Goal: Task Accomplishment & Management: Use online tool/utility

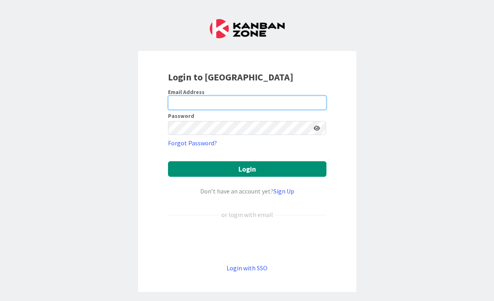
click at [211, 107] on input "email" at bounding box center [247, 103] width 158 height 14
type input "[EMAIL_ADDRESS][DOMAIN_NAME]"
click at [168, 161] on button "Login" at bounding box center [247, 169] width 158 height 16
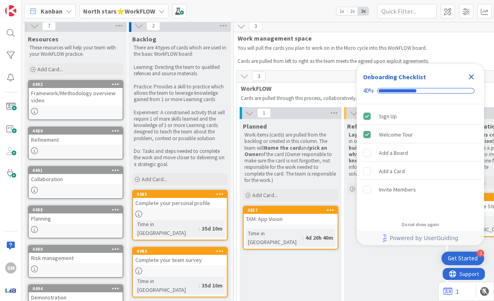
scroll to position [4, 1]
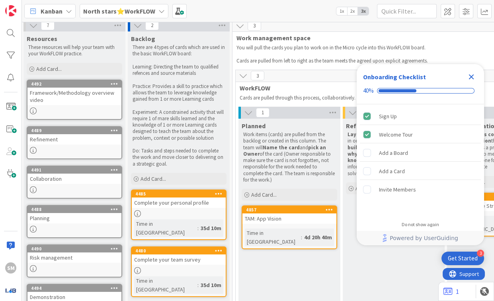
click at [112, 11] on b "North stars⭐WorkFLOW" at bounding box center [119, 11] width 72 height 8
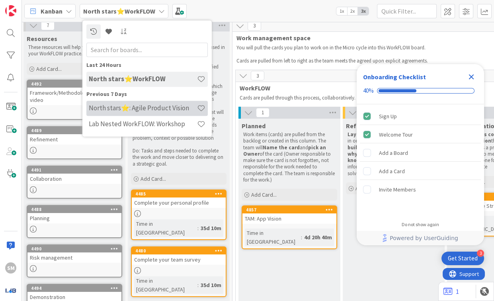
click at [128, 111] on h4 "North stars⭐: Agile Product Vision" at bounding box center [143, 108] width 108 height 8
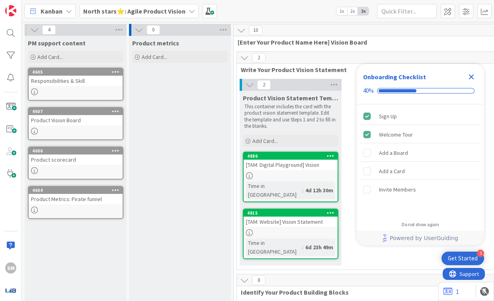
click at [469, 79] on icon "Close Checklist" at bounding box center [471, 76] width 5 height 5
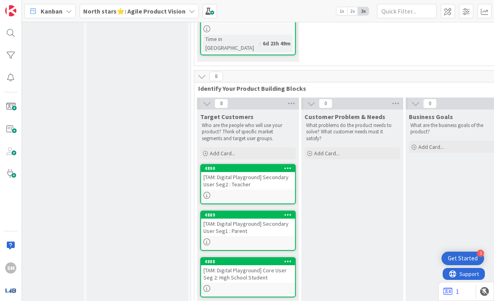
scroll to position [185, 43]
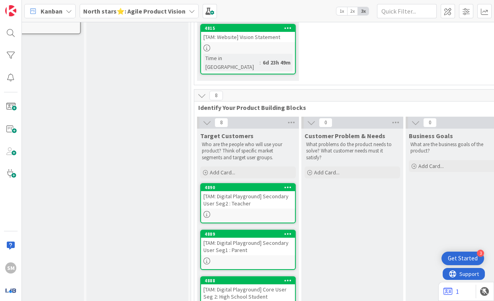
click at [248, 190] on div "4890 [TAM: Digital Playground] Secondary User Seg2 : Teacher" at bounding box center [248, 203] width 96 height 40
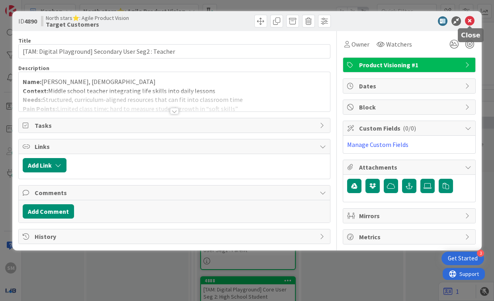
click at [472, 18] on icon at bounding box center [470, 21] width 10 height 10
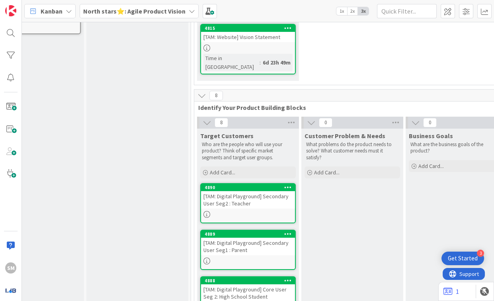
click at [287, 184] on icon at bounding box center [288, 187] width 8 height 6
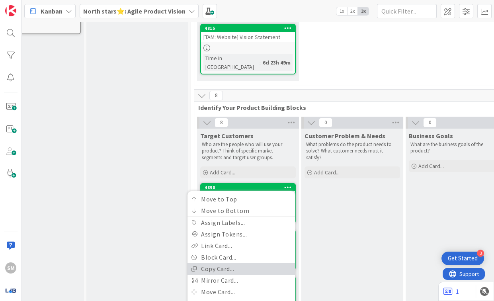
click at [232, 263] on link "Copy Card..." at bounding box center [240, 269] width 107 height 12
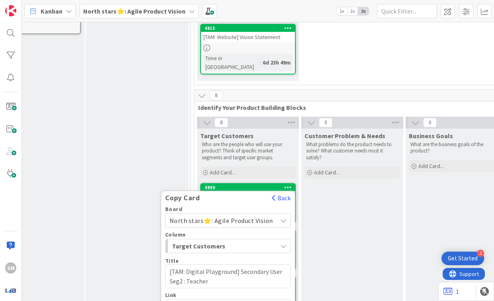
click at [232, 241] on span "Target Customers" at bounding box center [202, 246] width 60 height 10
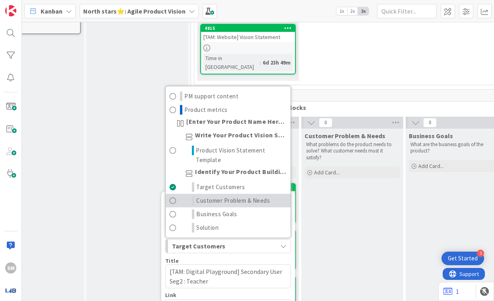
click at [230, 195] on span "Customer Problem & Needs" at bounding box center [233, 200] width 74 height 10
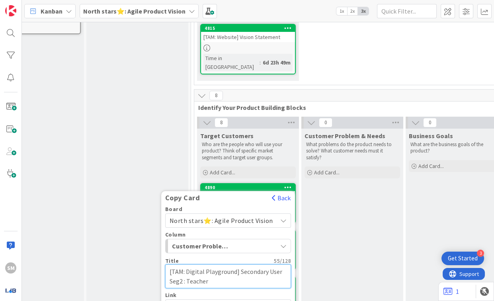
click at [220, 265] on textarea "[TAM: Digital Playground] Secondary User Seg2 : Teacher" at bounding box center [228, 276] width 126 height 24
type textarea "x"
type textarea "[TAM: Digital Playground] Secondary User Seg2 : Teacher"
type textarea "x"
type textarea "[TAM: Digital Playground] Secondary User Seg2 : Teacher -"
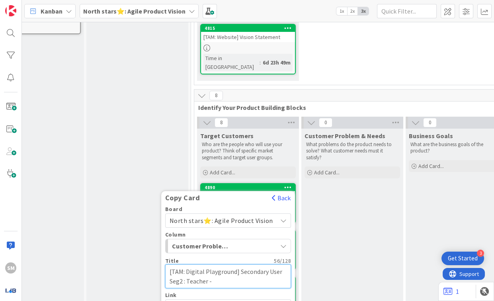
type textarea "x"
type textarea "[TAM: Digital Playground] Secondary User Seg2 : Teacher -"
type textarea "x"
type textarea "[TAM: Digital Playground] Secondary User Seg2 : Teacher -"
type textarea "x"
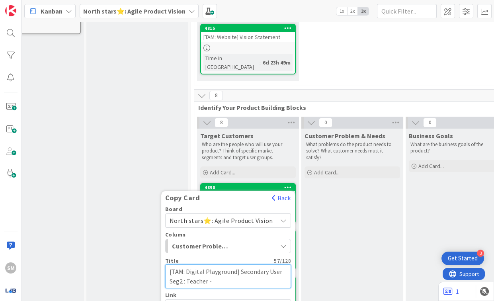
type textarea "[TAM: Digital Playground] Secondary User Seg2 : Teacher"
type textarea "x"
type textarea "[TAM: Digital Playground] Secondary User Seg2 : Teacher"
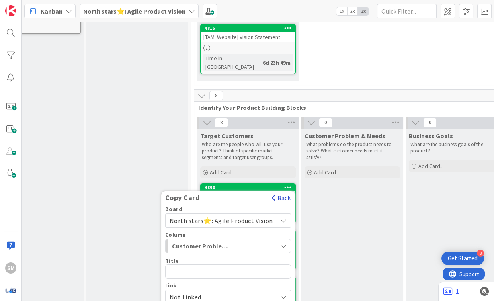
click at [283, 193] on button "Back" at bounding box center [281, 197] width 20 height 9
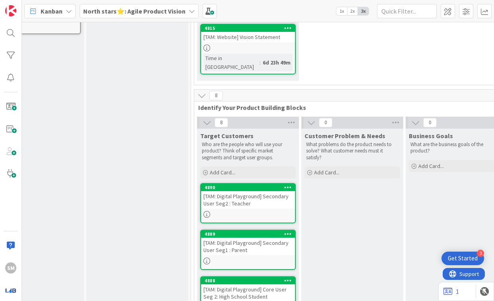
click at [244, 191] on div "[TAM: Digital Playground] Secondary User Seg2 : Teacher" at bounding box center [248, 200] width 94 height 18
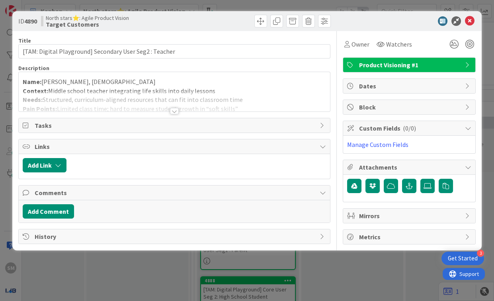
click at [166, 113] on div "Title 55 / 128 [TAM: Digital Playground] Secondary User Seg2 : Teacher Descript…" at bounding box center [174, 137] width 312 height 213
click at [174, 113] on div at bounding box center [174, 111] width 9 height 6
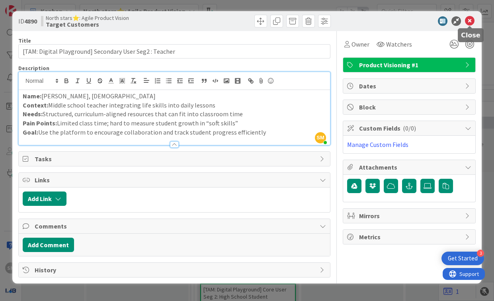
click at [470, 20] on icon at bounding box center [470, 21] width 10 height 10
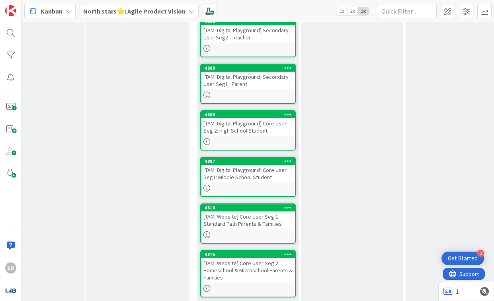
scroll to position [354, 43]
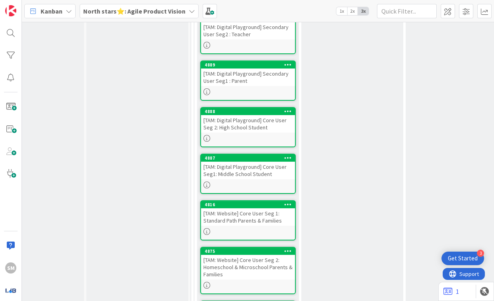
click at [262, 208] on div "[TAM: Website] Core User Seg 1: Standard Path Parents & Families" at bounding box center [248, 217] width 94 height 18
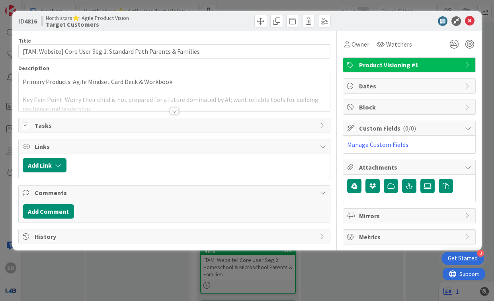
click at [148, 114] on div "Title 64 / 128 [TAM: Website] Core User Seg 1: Standard Path Parents & Families…" at bounding box center [174, 137] width 312 height 213
click at [148, 109] on div at bounding box center [174, 101] width 311 height 20
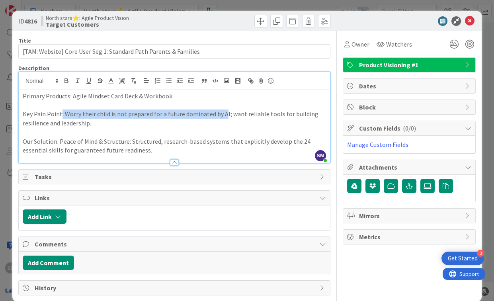
drag, startPoint x: 61, startPoint y: 114, endPoint x: 221, endPoint y: 111, distance: 160.0
click at [221, 111] on p "Key Pain Point: Worry their child is not prepared for a future dominated by AI;…" at bounding box center [174, 118] width 303 height 18
click at [231, 115] on p "Key Pain Point: Worry their child is not prepared for a future dominated by AI;…" at bounding box center [174, 118] width 303 height 18
click at [229, 117] on p "Key Pain Point: Worry their child is not prepared for a future dominated by AI;…" at bounding box center [174, 118] width 303 height 18
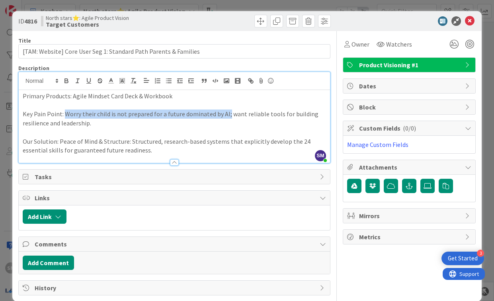
copy p "Worry their child is not prepared for a future dominated by AI;"
drag, startPoint x: 64, startPoint y: 114, endPoint x: 225, endPoint y: 116, distance: 160.4
click at [225, 116] on p "Key Pain Point: Worry their child is not prepared for a future dominated by AI;…" at bounding box center [174, 118] width 303 height 18
click at [467, 17] on icon at bounding box center [470, 21] width 10 height 10
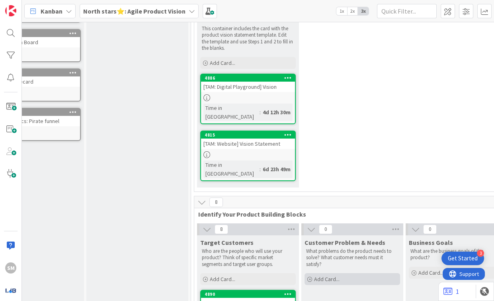
click at [324, 275] on span "Add Card..." at bounding box center [326, 278] width 25 height 7
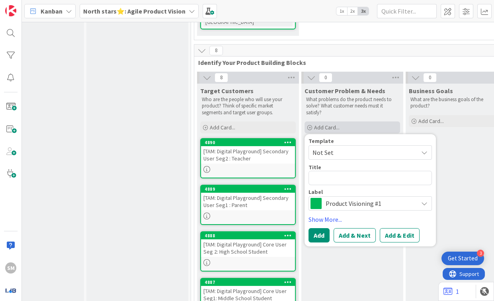
scroll to position [242, 43]
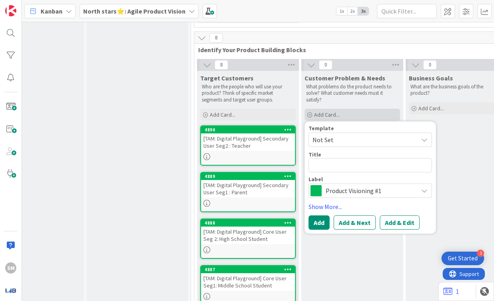
type textarea "x"
type textarea "Worry their child is not prepared for a future dominated by AI;"
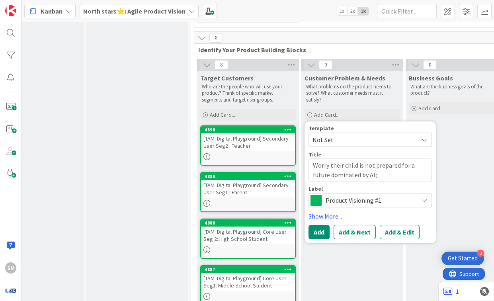
click at [357, 158] on textarea "Worry their child is not prepared for a future dominated by AI;" at bounding box center [369, 170] width 123 height 24
click at [336, 158] on textarea "Worry their child is not prepared for a future dominated by AI;" at bounding box center [369, 170] width 123 height 24
click at [318, 158] on textarea "Worry their child is not prepared for a future dominated by AI;" at bounding box center [369, 170] width 123 height 24
click at [347, 158] on textarea "Worry their child is not prepared for a future dominated by AI;" at bounding box center [369, 170] width 123 height 24
click at [333, 158] on textarea "Worry their child is not prepared for a future dominated by AI;" at bounding box center [369, 170] width 123 height 24
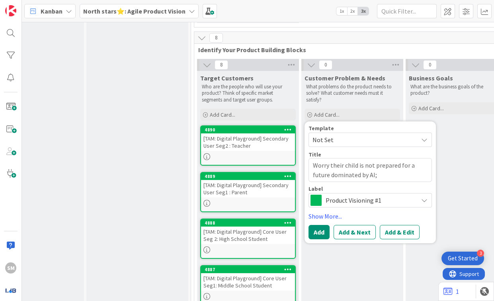
click at [333, 158] on textarea "Worry their child is not prepared for a future dominated by AI;" at bounding box center [369, 170] width 123 height 24
type textarea "x"
type textarea "Worry child is not prepared for a future dominated by AI;"
click at [375, 158] on textarea "Worry child is not prepared for a future dominated by AI;" at bounding box center [369, 170] width 123 height 24
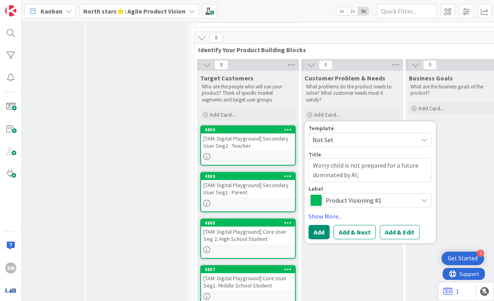
type textarea "x"
drag, startPoint x: 400, startPoint y: 158, endPoint x: 289, endPoint y: 154, distance: 111.1
click at [289, 154] on div "8 Target Customers Who are the people who will use your product? Think of speci…" at bounding box center [404, 284] width 417 height 450
type textarea "Worry child is not prepared for a future dominated by AI"
click at [324, 224] on button "Add" at bounding box center [318, 231] width 21 height 14
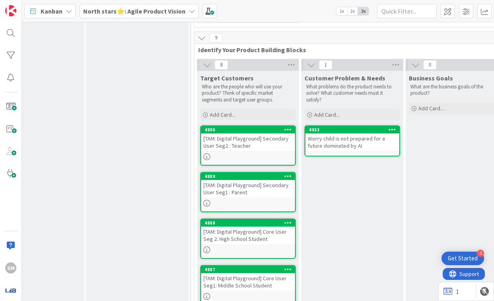
scroll to position [355, 43]
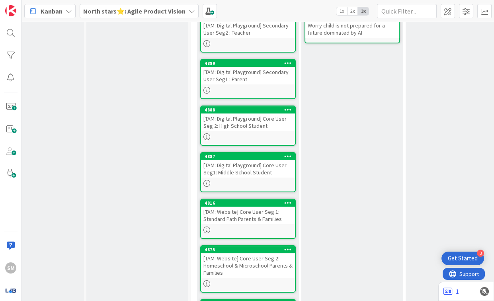
click at [260, 253] on div "[TAM: Website] Core User Seg 2: Homeschool & Microschool Parents & Families" at bounding box center [248, 265] width 94 height 25
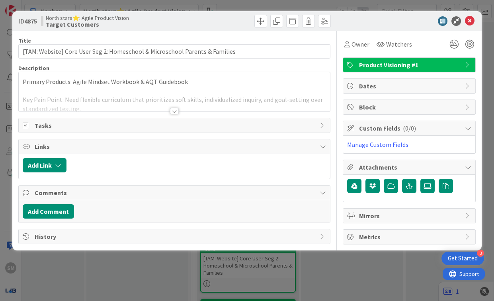
click at [177, 111] on div at bounding box center [174, 111] width 9 height 6
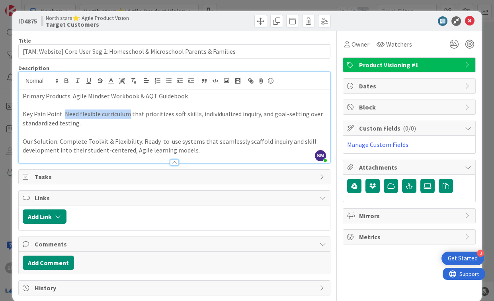
drag, startPoint x: 63, startPoint y: 113, endPoint x: 129, endPoint y: 113, distance: 65.3
click at [129, 113] on p "Key Pain Point: Need flexible curriculum that prioritizes soft skills, individu…" at bounding box center [174, 118] width 303 height 18
copy p "Need flexible curriculum"
click at [466, 21] on icon at bounding box center [470, 21] width 10 height 10
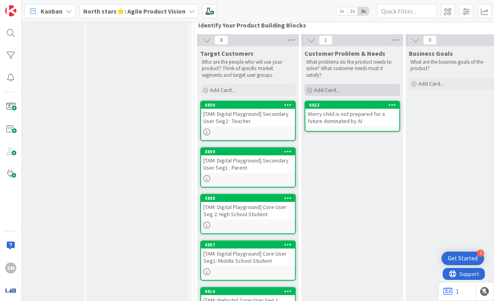
click at [318, 84] on div "Add Card..." at bounding box center [352, 90] width 96 height 12
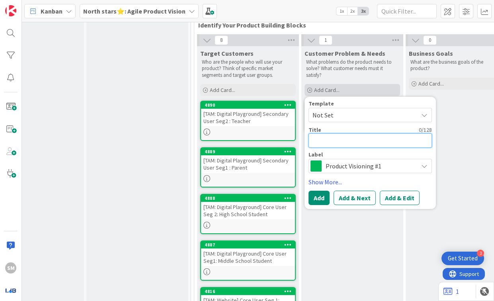
paste textarea "Need flexible curriculum"
type textarea "x"
type textarea "Need flexible curriculum"
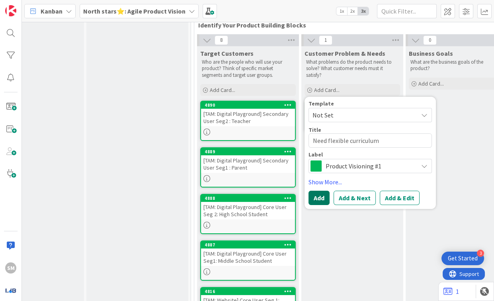
click at [319, 191] on button "Add" at bounding box center [318, 198] width 21 height 14
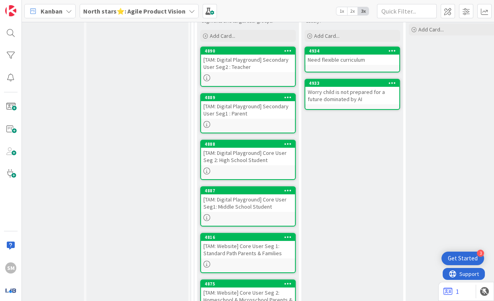
scroll to position [438, 43]
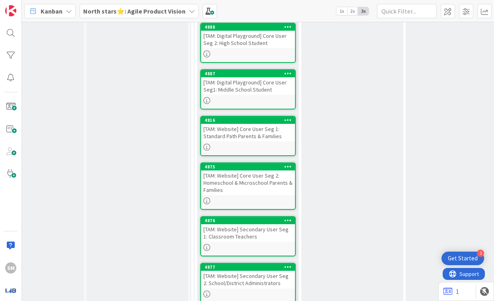
click at [254, 224] on div "[TAM: Website] Secondary User Seg 1: Classroom Teachers" at bounding box center [248, 233] width 94 height 18
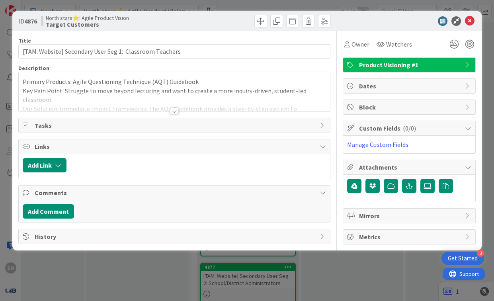
click at [152, 105] on div at bounding box center [174, 101] width 311 height 20
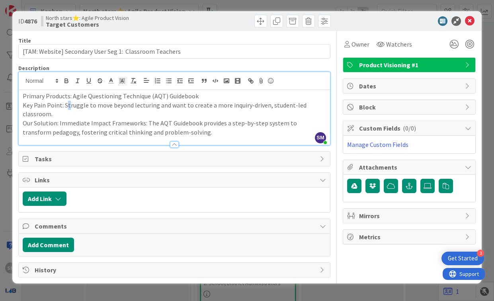
click at [68, 105] on p "Key Pain Point: Struggle to move beyond lecturing and want to create a more inq…" at bounding box center [174, 110] width 303 height 18
click at [66, 104] on p "Key Pain Point: Struggle to move beyond lecturing and want to create a more inq…" at bounding box center [174, 110] width 303 height 18
drag, startPoint x: 65, startPoint y: 104, endPoint x: 151, endPoint y: 104, distance: 85.6
click at [150, 104] on p "Key Pain Point: Struggle to move beyond lecturing and want to create a more inq…" at bounding box center [174, 110] width 303 height 18
click at [152, 104] on p "Key Pain Point: Struggle to move beyond lecturing and want to create a more inq…" at bounding box center [174, 110] width 303 height 18
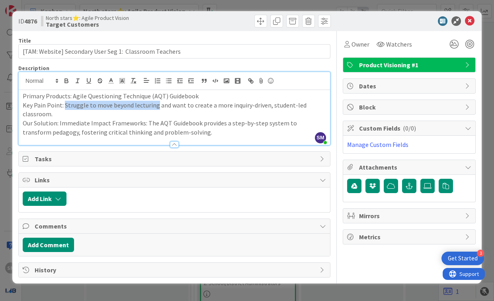
drag, startPoint x: 154, startPoint y: 104, endPoint x: 65, endPoint y: 105, distance: 89.2
click at [65, 105] on p "Key Pain Point: Struggle to move beyond lecturing and want to create a more inq…" at bounding box center [174, 110] width 303 height 18
copy p "Struggle to move beyond lecturing"
click at [466, 18] on icon at bounding box center [470, 21] width 10 height 10
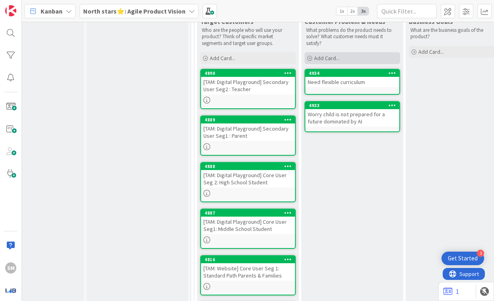
click at [327, 55] on span "Add Card..." at bounding box center [326, 58] width 25 height 7
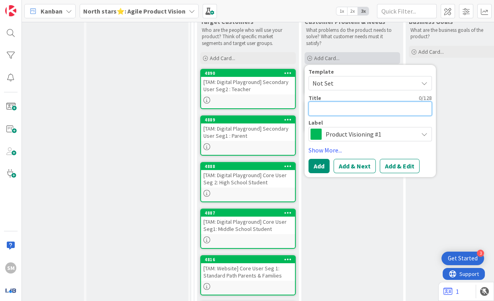
paste textarea "Struggle to move beyond lecturing"
type textarea "x"
type textarea "Struggle to move beyond lecturing"
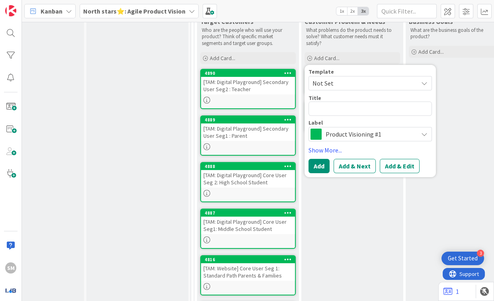
click at [370, 176] on div "Customer Problem & Needs What problems do the product needs to solve? What cust…" at bounding box center [352, 231] width 102 height 434
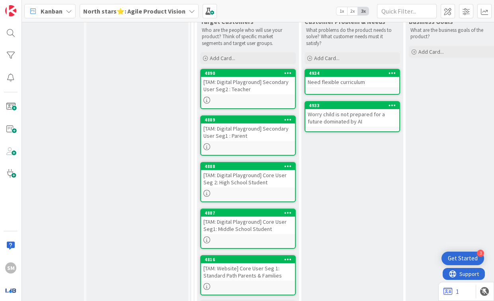
scroll to position [445, 43]
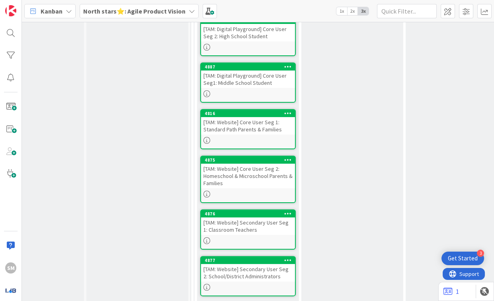
click at [262, 264] on div "[TAM: Website] Secondary User Seg 2: School/District Administrators" at bounding box center [248, 273] width 94 height 18
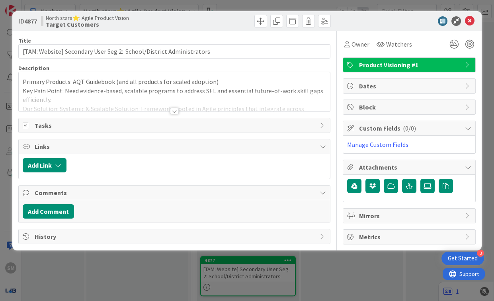
click at [164, 110] on div at bounding box center [174, 101] width 311 height 20
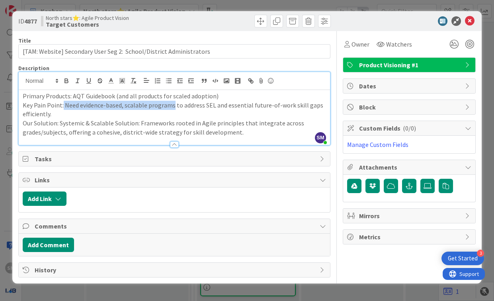
drag, startPoint x: 62, startPoint y: 107, endPoint x: 172, endPoint y: 108, distance: 110.3
click at [172, 108] on p "Key Pain Point: Need evidence-based, scalable programs to address SEL and essen…" at bounding box center [174, 110] width 303 height 18
copy p "Need evidence-based, scalable programs"
click at [474, 25] on div at bounding box center [405, 21] width 141 height 10
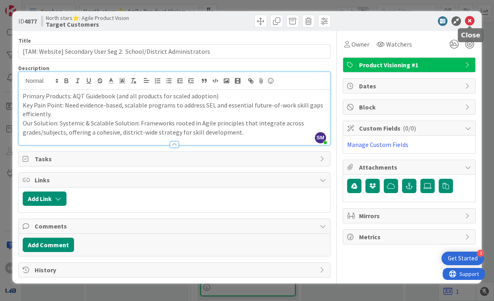
click at [468, 23] on icon at bounding box center [470, 21] width 10 height 10
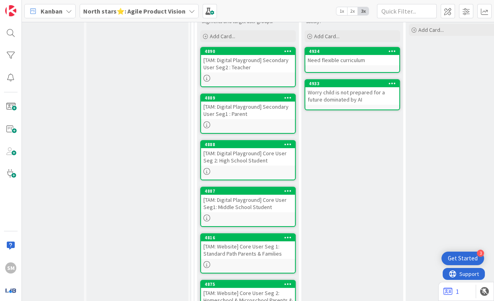
scroll to position [143, 43]
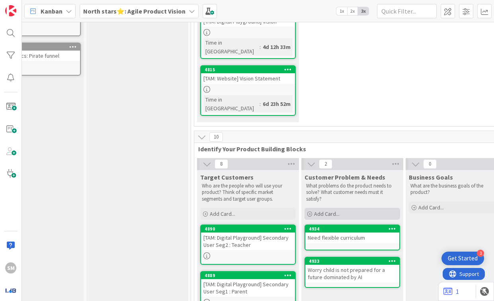
click at [331, 210] on span "Add Card..." at bounding box center [326, 213] width 25 height 7
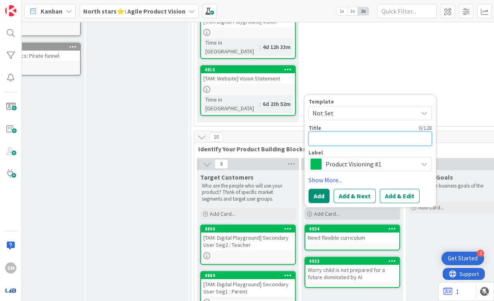
paste textarea "Need evidence-based, scalable programs"
type textarea "x"
type textarea "Need evidence-based, scalable programs"
click at [314, 131] on textarea "Need evidence-based, scalable programs" at bounding box center [369, 138] width 123 height 14
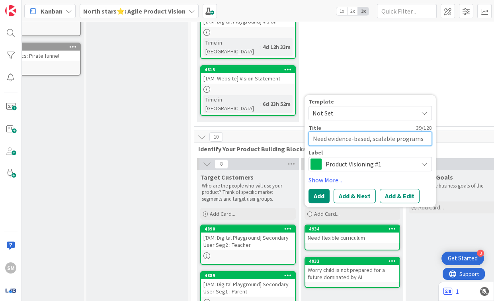
type textarea "x"
type textarea "Need evidence-based, scalable programs"
click at [325, 189] on button "Add" at bounding box center [318, 196] width 21 height 14
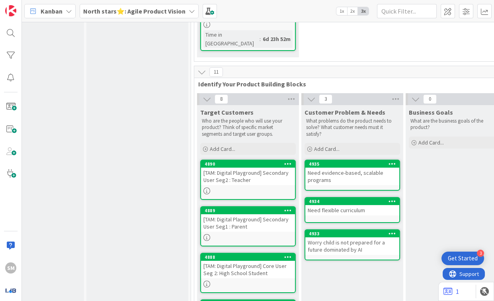
scroll to position [212, 43]
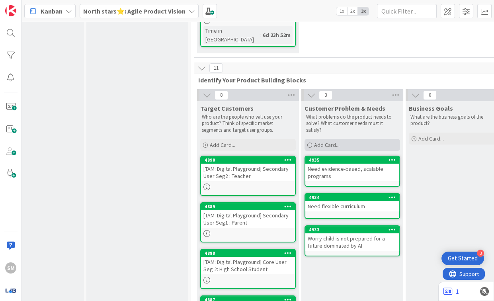
click at [341, 139] on div "Add Card..." at bounding box center [352, 145] width 96 height 12
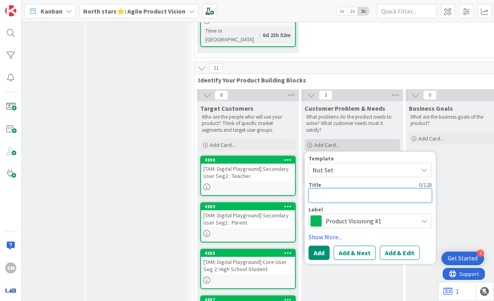
type textarea "x"
type textarea "D"
type textarea "x"
type textarea "Don"
type textarea "x"
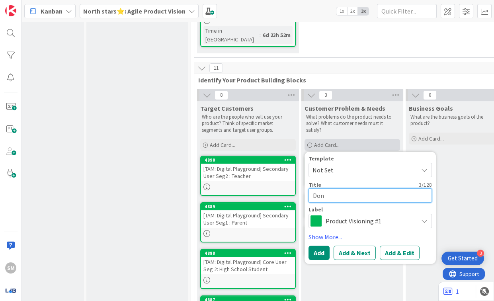
type textarea "Don'"
type textarea "x"
type textarea "Don't"
type textarea "x"
type textarea "Don't"
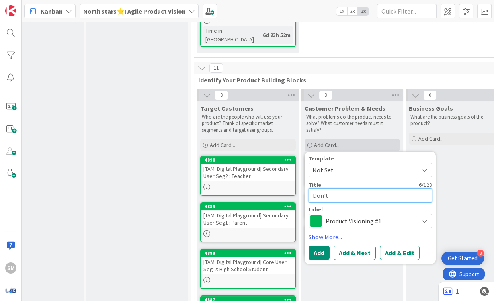
type textarea "x"
type textarea "Don't k"
type textarea "x"
type textarea "Don't kn"
type textarea "x"
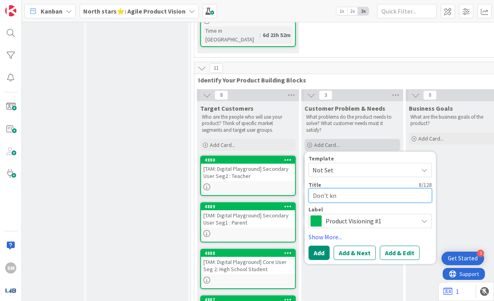
type textarea "Don't kno"
type textarea "x"
type textarea "Don't know"
type textarea "x"
type textarea "Don't know wh"
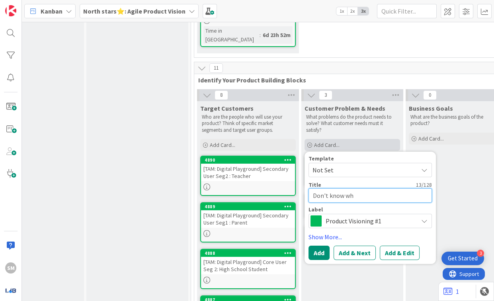
type textarea "x"
type textarea "Don't know wha"
type textarea "x"
type textarea "Don't know what"
type textarea "x"
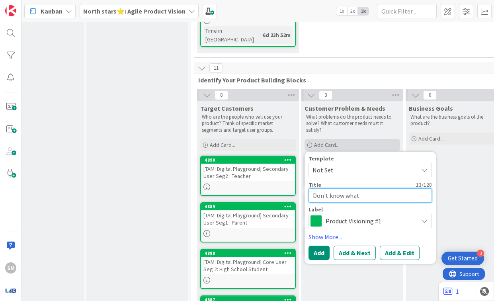
type textarea "Don't know what"
type textarea "x"
type textarea "Don't know what t"
type textarea "x"
type textarea "Don't know what to"
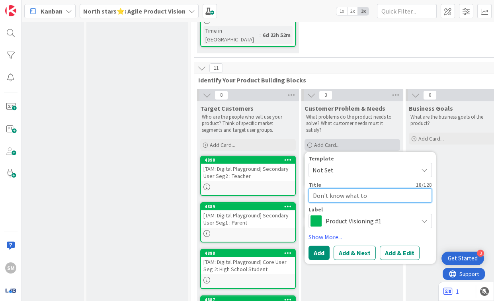
type textarea "x"
type textarea "Don't know what to"
type textarea "x"
type textarea "Don't know what to d"
type textarea "x"
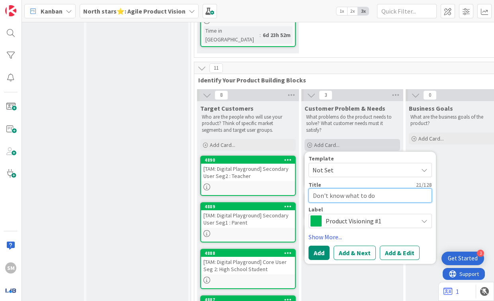
type textarea "Don't know what to do"
type textarea "x"
type textarea "Don't know what to do i"
type textarea "x"
type textarea "Don't know what to do in"
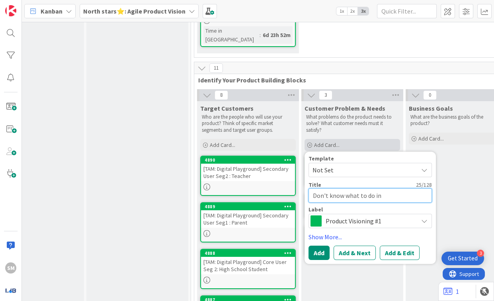
type textarea "x"
type textarea "Don't know what to do in"
type textarea "x"
type textarea "Don't know what to do i"
type textarea "x"
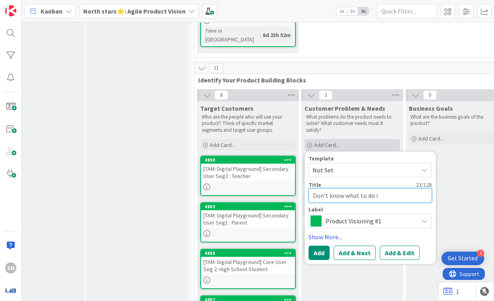
type textarea "Don't know what to do"
click at [386, 188] on textarea "Don't know what to do" at bounding box center [369, 195] width 123 height 14
type textarea "x"
type textarea "Don't know what to do"
type textarea "x"
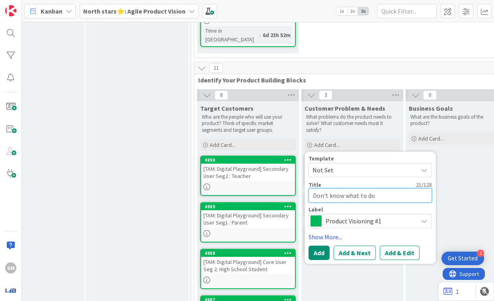
type textarea "Don't know what to do"
type textarea "x"
type textarea "Don't know what to do f"
type textarea "x"
type textarea "Don't know what to do fo"
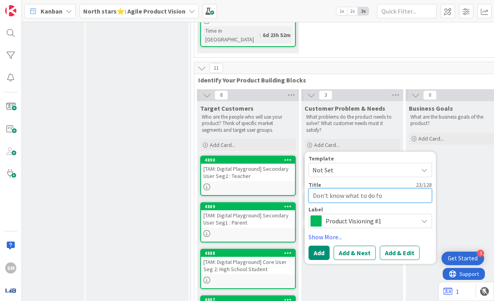
type textarea "x"
type textarea "Don't know what to do for"
type textarea "x"
type textarea "Don't know what to do for"
type textarea "x"
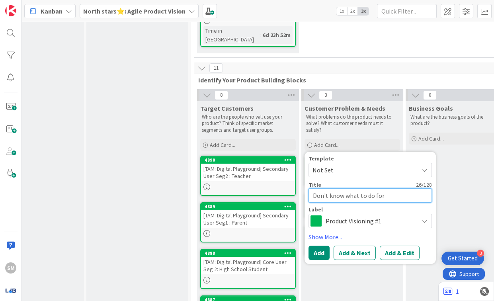
type textarea "Don't know what to do for t"
type textarea "x"
type textarea "Don't know what to do for th"
type textarea "x"
type textarea "Don't know what to do for the"
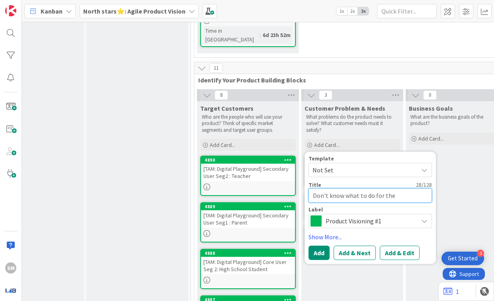
type textarea "x"
type textarea "Don't know what to do for them"
type textarea "x"
type textarea "Don't know what to do for thems"
type textarea "x"
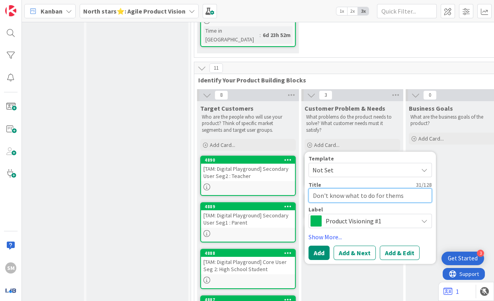
type textarea "Don't know what to do for themse"
type textarea "x"
type textarea "Don't know what to do for themsel"
type textarea "x"
type textarea "Don't know what to do for themsele"
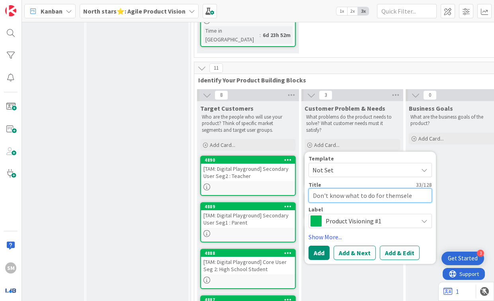
type textarea "x"
type textarea "Don't know what to do for themselev"
type textarea "x"
type textarea "Don't know what to do for themselevs"
type textarea "x"
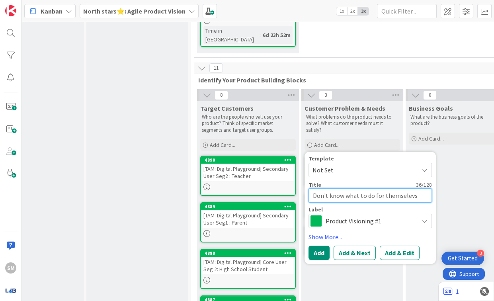
type textarea "Don't know what to do for themselev"
type textarea "x"
type textarea "Don't know what to do for themsele"
type textarea "x"
type textarea "Don't know what to do for themselev"
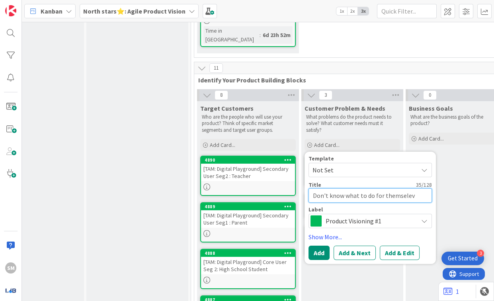
type textarea "x"
type textarea "Don't know what to do for themseleve"
type textarea "x"
type textarea "Don't know what to do for themseleves"
type textarea "x"
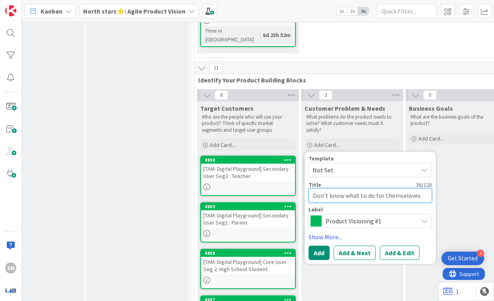
type textarea "Don't know what to do for themseleves/"
type textarea "x"
type textarea "Don't know what to do for themselves/"
click at [423, 188] on textarea "Don't know what to do for themselves/" at bounding box center [369, 195] width 123 height 14
type textarea "x"
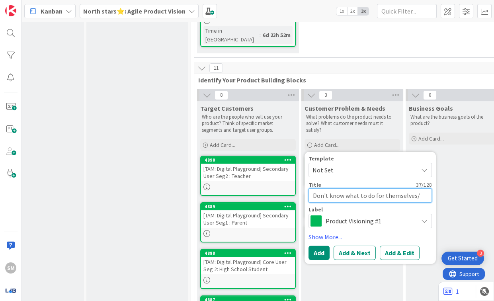
type textarea "Don't know what to do for themselves/c"
type textarea "x"
type textarea "Don't know what to do for themselves/ch"
type textarea "x"
type textarea "Don't know what to do for themselves/chi"
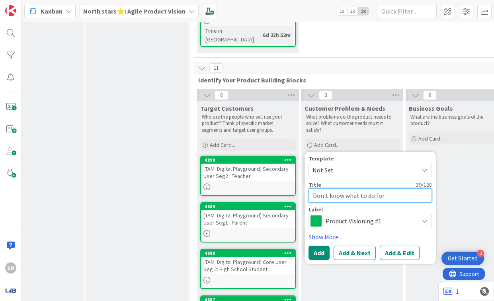
type textarea "x"
type textarea "Don't know what to do for themselves/chil"
type textarea "x"
type textarea "Don't know what to do for themselves/child"
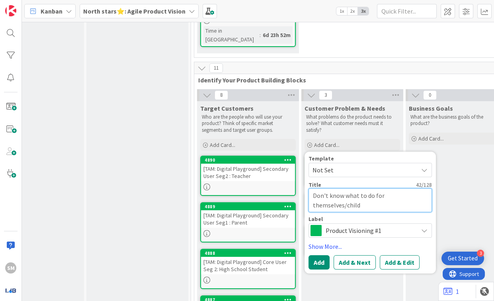
type textarea "x"
type textarea "Don't know what to do for themselves/childr"
type textarea "x"
type textarea "Don't know what to do for themselves/childre"
type textarea "x"
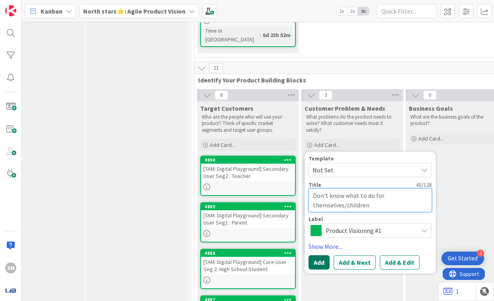
type textarea "Don't know what to do for themselves/children"
click at [321, 255] on button "Add" at bounding box center [318, 262] width 21 height 14
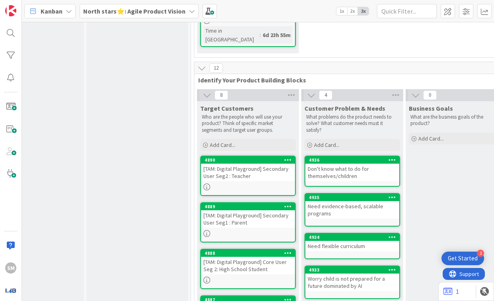
click at [361, 139] on div "Add Card..." at bounding box center [352, 145] width 96 height 12
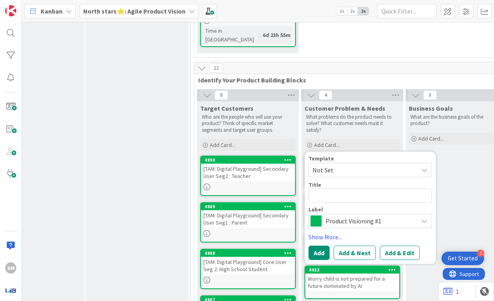
click at [413, 66] on div "12 Identify Your Product Building Blocks" at bounding box center [404, 73] width 420 height 23
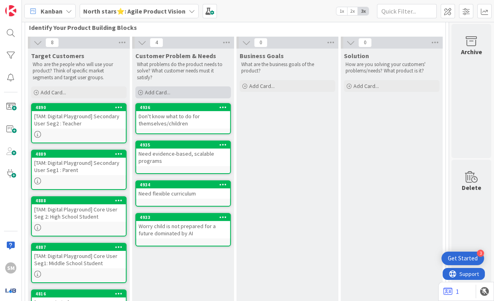
scroll to position [280, 215]
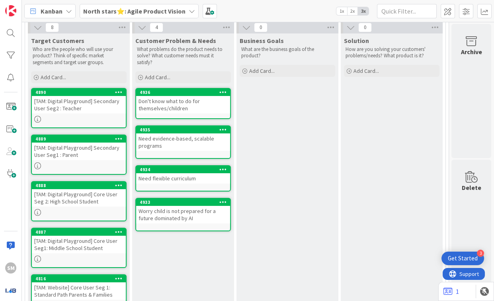
click at [86, 116] on div at bounding box center [79, 119] width 94 height 7
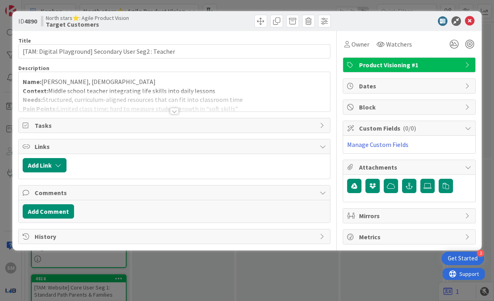
click at [193, 111] on div at bounding box center [174, 107] width 312 height 9
click at [187, 110] on div at bounding box center [174, 101] width 311 height 20
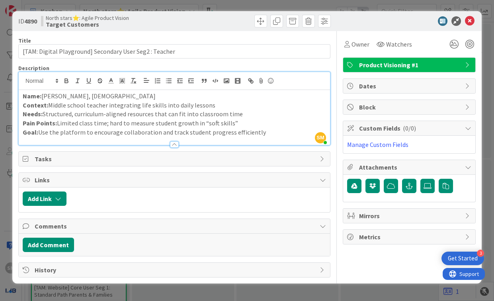
click at [187, 110] on p "Needs: Structured, curriculum-aligned resources that can fit into classroom time" at bounding box center [174, 113] width 303 height 9
click at [473, 14] on div "ID 4890 North stars⭐: Agile Product Vision Target Customers" at bounding box center [246, 21] width 469 height 20
click at [473, 17] on icon at bounding box center [470, 21] width 10 height 10
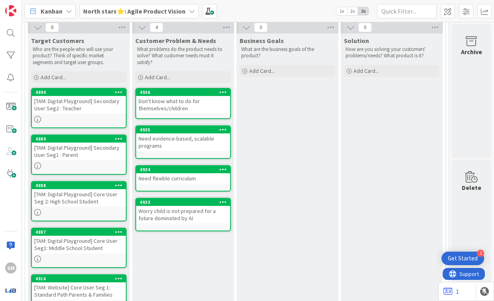
click at [278, 137] on div "Business Goals What are the business goals of the product? Add Card..." at bounding box center [287, 250] width 102 height 434
click at [145, 74] on span "Add Card..." at bounding box center [157, 77] width 25 height 7
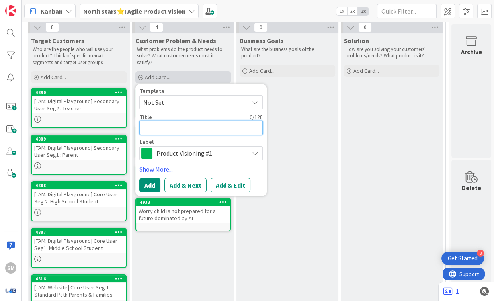
type textarea "x"
type textarea "T"
type textarea "x"
type textarea "W"
type textarea "x"
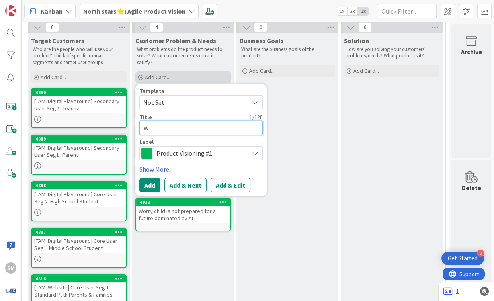
type textarea "Wa"
type textarea "x"
type textarea "Wan"
type textarea "x"
type textarea "Want"
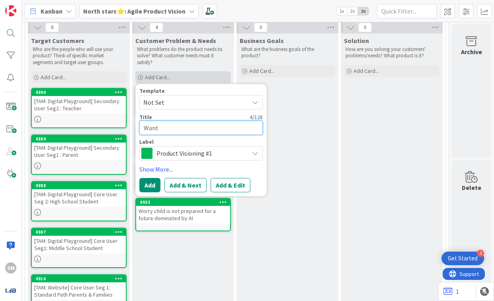
type textarea "x"
type textarea "Want"
type textarea "x"
type textarea "Want t"
type textarea "x"
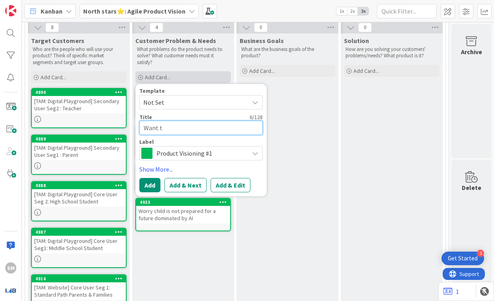
type textarea "Want to"
type textarea "x"
type textarea "Want to"
type textarea "x"
type textarea "Want to i"
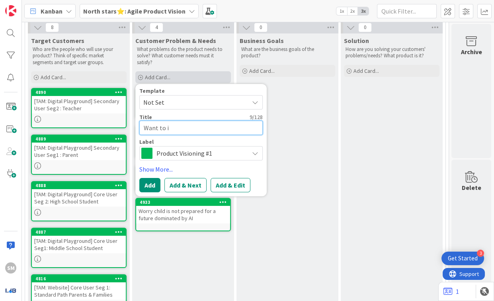
type textarea "x"
type textarea "Want to"
type textarea "x"
type textarea "W"
type textarea "x"
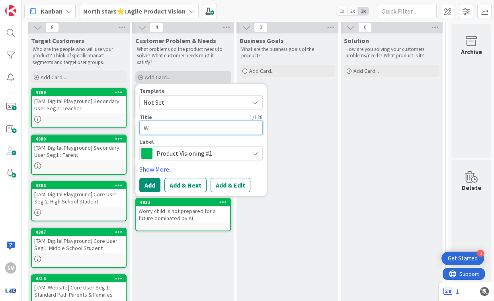
type textarea "Wa"
type textarea "x"
type textarea "Wan"
type textarea "x"
type textarea "Want"
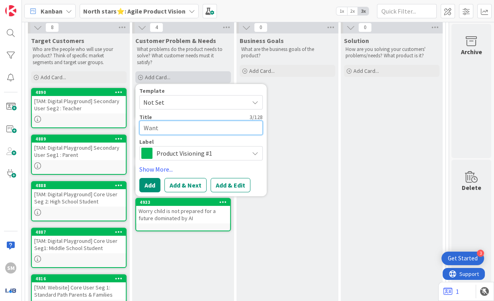
type textarea "x"
type textarea "Want t"
type textarea "x"
type textarea "Want to"
type textarea "x"
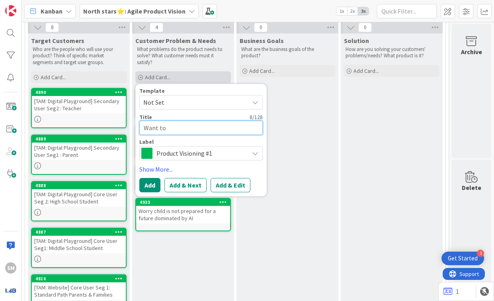
type textarea "Want to e"
type textarea "x"
type textarea "Want to eh"
type textarea "x"
type textarea "Want to e"
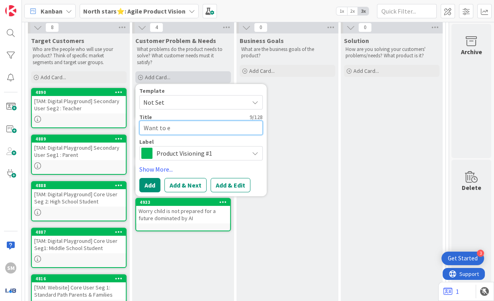
type textarea "x"
type textarea "Want to"
type textarea "x"
type textarea "Want to h"
type textarea "x"
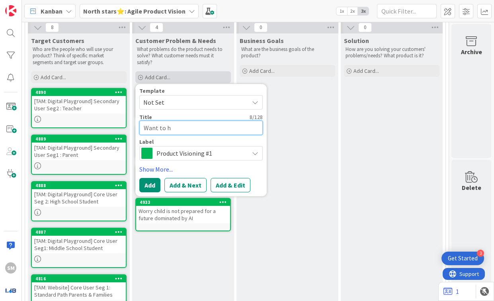
type textarea "Want to he"
type textarea "x"
type textarea "Want to hel"
type textarea "x"
type textarea "Want to help"
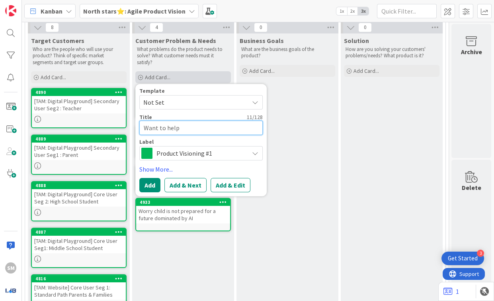
type textarea "x"
type textarea "Want to help"
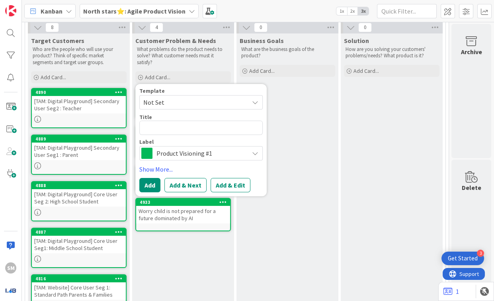
click at [298, 98] on div "Business Goals What are the business goals of the product? Add Card..." at bounding box center [287, 250] width 102 height 434
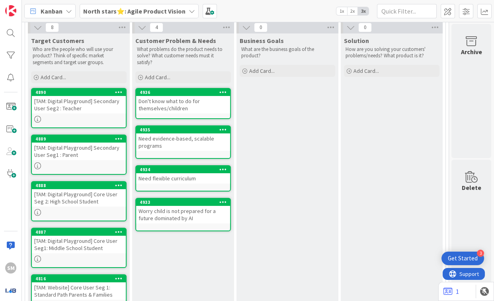
click at [219, 89] on icon at bounding box center [223, 92] width 8 height 6
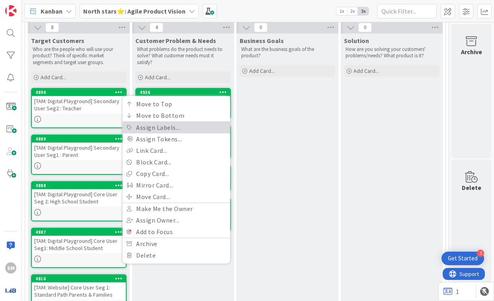
click at [179, 122] on link "Assign Labels..." at bounding box center [176, 128] width 107 height 12
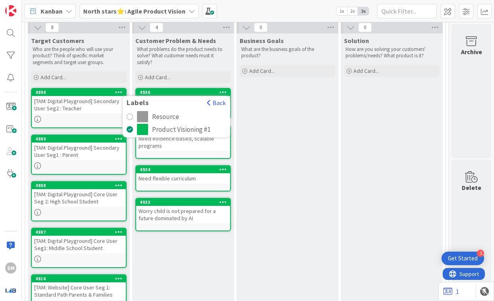
click at [284, 109] on div "Business Goals What are the business goals of the product? Add Card..." at bounding box center [287, 250] width 102 height 434
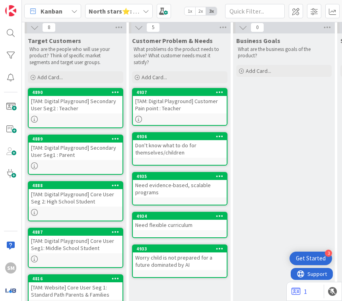
click at [185, 96] on div "[TAM: Digital Playground] Customer Pain point : Teacher" at bounding box center [180, 105] width 94 height 18
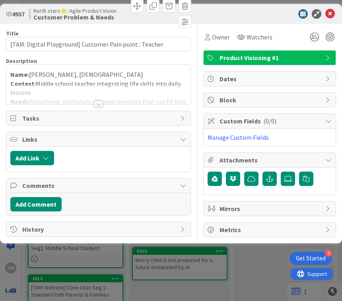
click at [107, 100] on div at bounding box center [98, 94] width 184 height 20
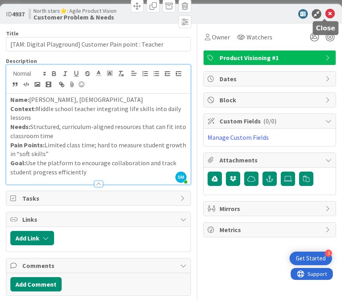
click at [326, 13] on icon at bounding box center [331, 14] width 10 height 10
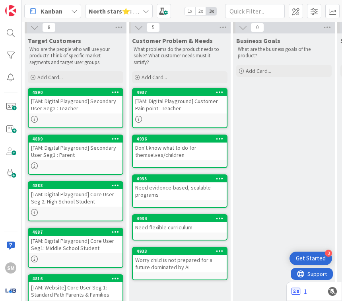
click at [191, 116] on div at bounding box center [180, 119] width 94 height 7
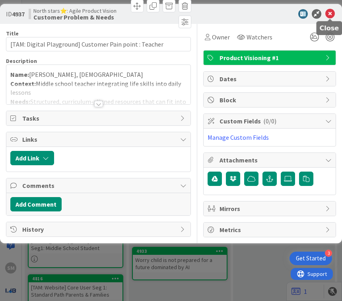
click at [330, 13] on icon at bounding box center [331, 14] width 10 height 10
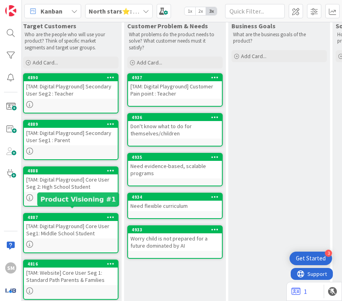
scroll to position [269, 220]
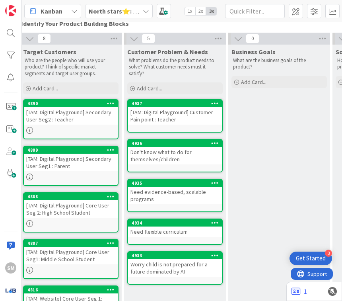
click at [209, 147] on div "Don't know what to do for themselves/children" at bounding box center [175, 156] width 94 height 18
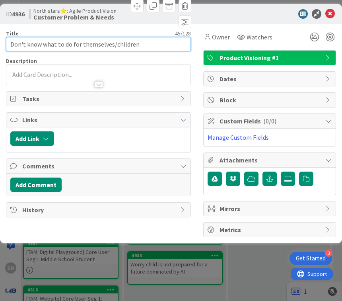
click at [153, 49] on input "Don't know what to do for themselves/children" at bounding box center [98, 44] width 185 height 14
type input "Don't know what to do for themselves/children/Students"
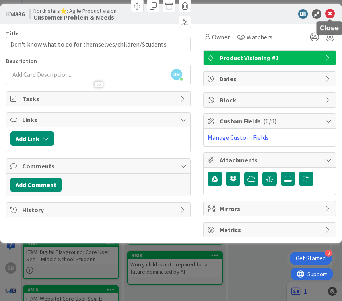
click at [327, 14] on icon at bounding box center [331, 14] width 10 height 10
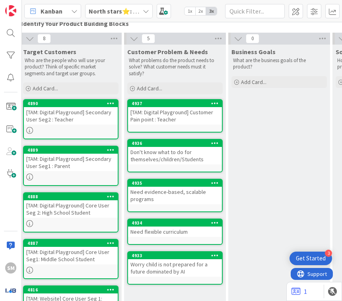
click at [274, 222] on div "Business Goals What are the business goals of the product? Add Card..." at bounding box center [279, 262] width 102 height 434
click at [194, 147] on div "Don't know what to do for themselves/children/Students" at bounding box center [175, 156] width 94 height 18
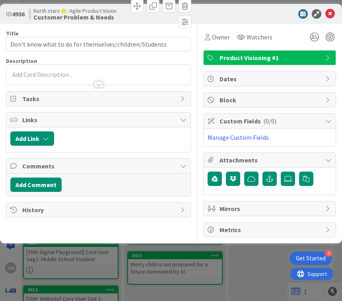
click at [93, 77] on div at bounding box center [98, 80] width 184 height 8
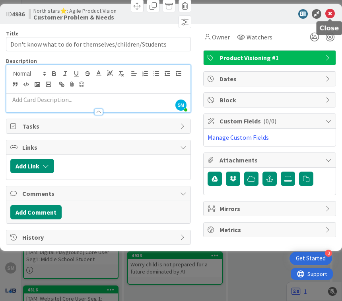
click at [331, 17] on icon at bounding box center [331, 14] width 10 height 10
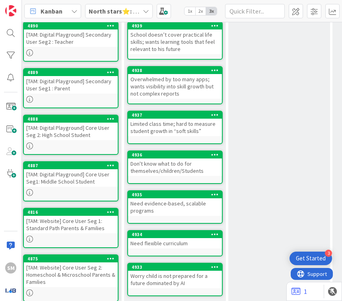
scroll to position [217, 220]
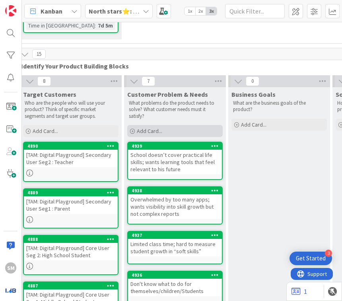
click at [183, 125] on div "Add Card..." at bounding box center [175, 131] width 96 height 12
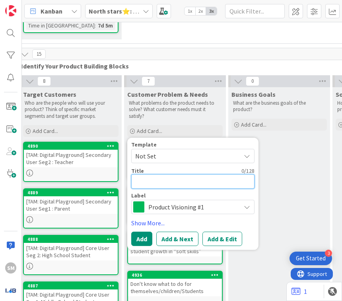
click at [168, 175] on textarea at bounding box center [192, 181] width 123 height 14
type textarea "x"
type textarea "L"
type textarea "x"
type textarea "M"
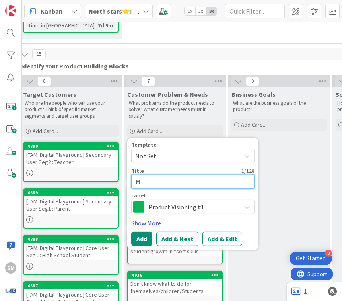
type textarea "x"
type textarea "Ma"
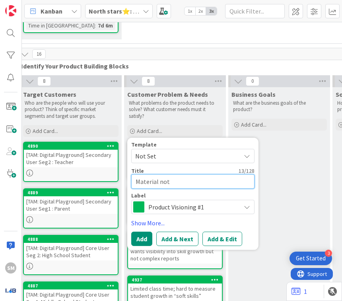
click at [186, 174] on textarea "Material not" at bounding box center [192, 181] width 123 height 14
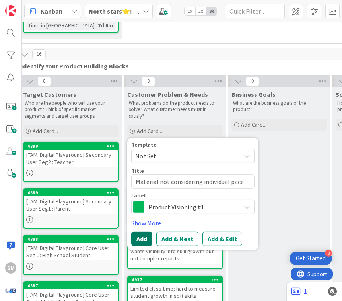
click at [142, 232] on button "Add" at bounding box center [141, 239] width 21 height 14
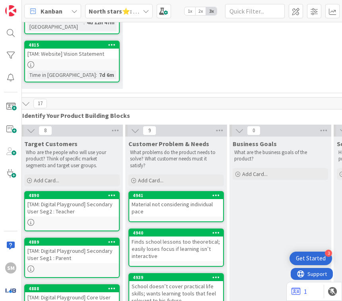
scroll to position [277, 218]
